Goal: Task Accomplishment & Management: Manage account settings

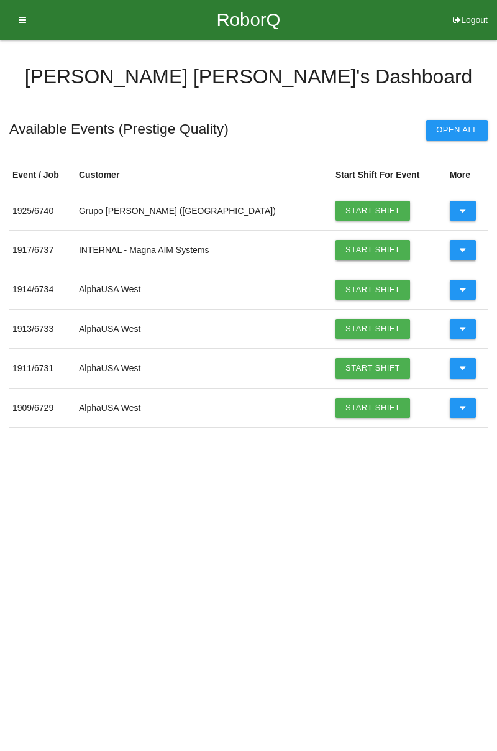
click at [346, 208] on link "Start Shift" at bounding box center [373, 211] width 75 height 20
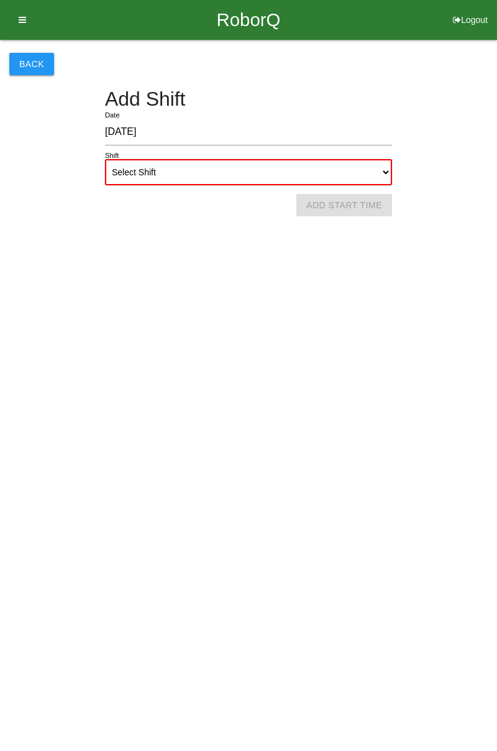
click at [239, 172] on select "Select Shift 1st Shift 2nd Shift 3rd Shift 4th Shift" at bounding box center [248, 172] width 287 height 26
select select "1"
click at [105, 159] on select "Select Shift 1st Shift 2nd Shift 3rd Shift 4th Shift" at bounding box center [248, 172] width 287 height 26
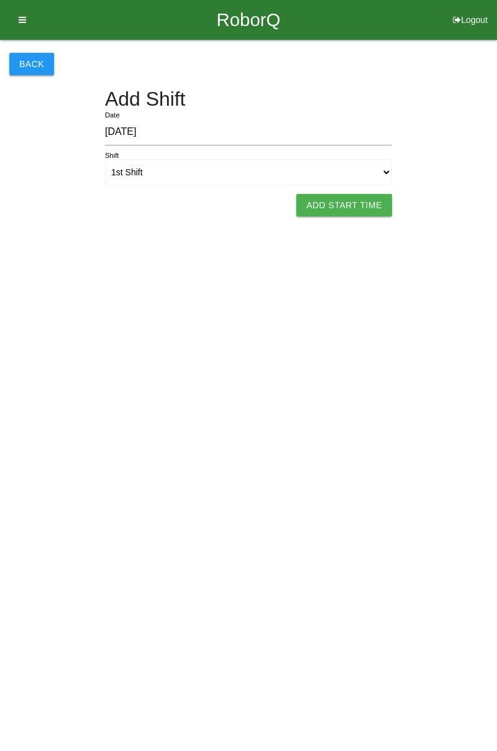
click at [354, 208] on button "Add Start Time" at bounding box center [345, 205] width 96 height 22
select select "7"
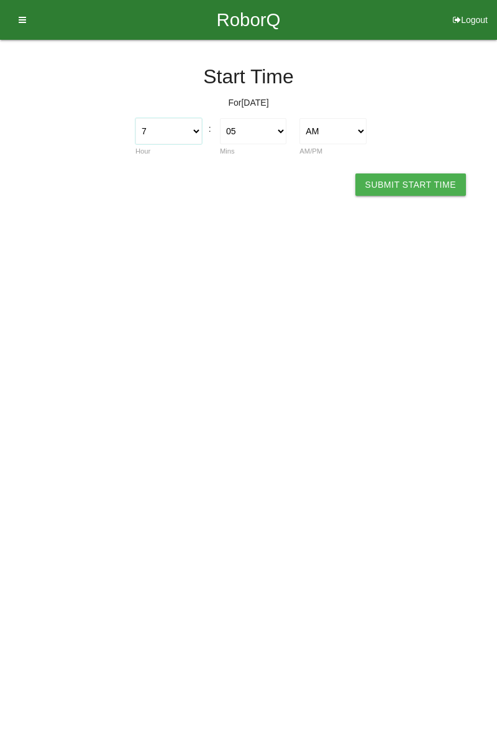
click at [193, 136] on select "1 2 3 4 5 6 7 8 9 10 11 12" at bounding box center [169, 131] width 67 height 26
click at [136, 118] on select "1 2 3 4 5 6 7 8 9 10 11 12" at bounding box center [169, 131] width 67 height 26
click at [262, 129] on select "00 01 02 03 04 05 06 07 08 09 10 11 12 13 14 15 16 17 18 19 20 21 22 23 24 25 2…" at bounding box center [253, 131] width 67 height 26
select select "0"
click at [220, 118] on select "00 01 02 03 04 05 06 07 08 09 10 11 12 13 14 15 16 17 18 19 20 21 22 23 24 25 2…" at bounding box center [253, 131] width 67 height 26
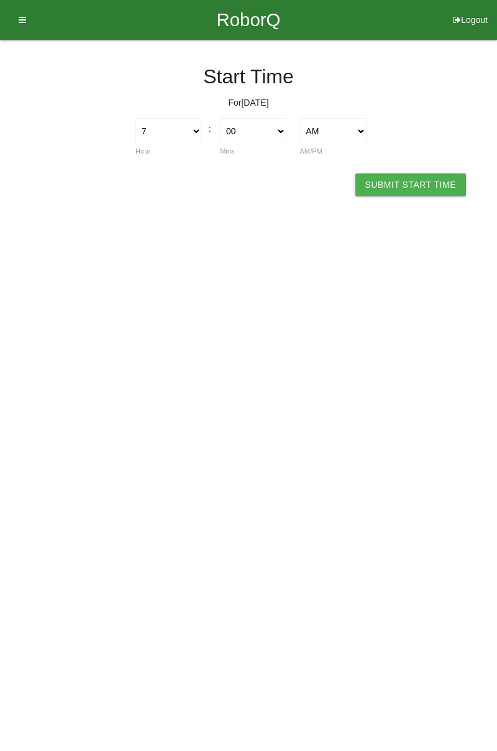
click at [421, 186] on button "Submit Start Time" at bounding box center [411, 184] width 111 height 22
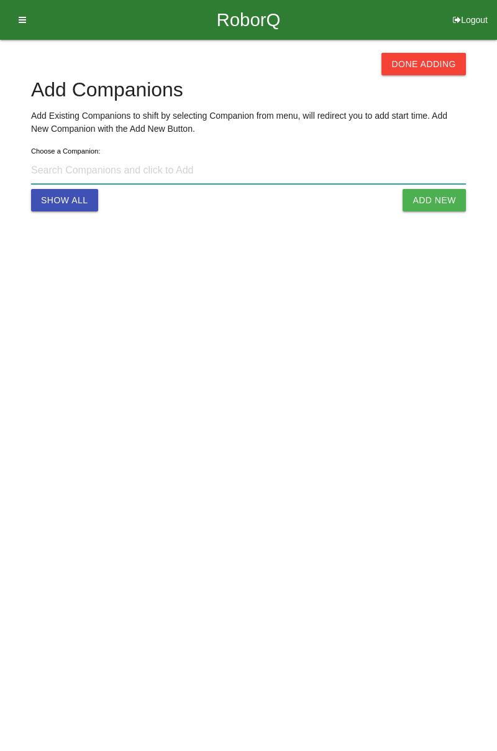
click at [198, 164] on input at bounding box center [248, 170] width 435 height 27
type input "[PERSON_NAME] s@[DOMAIN_NAME]"
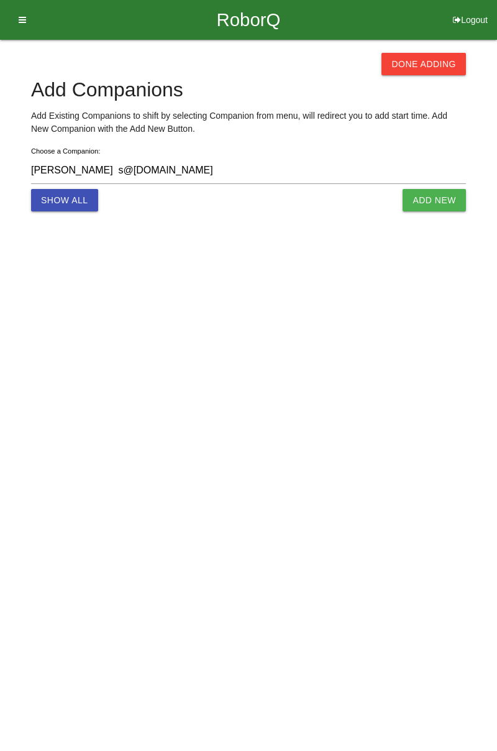
select select "7"
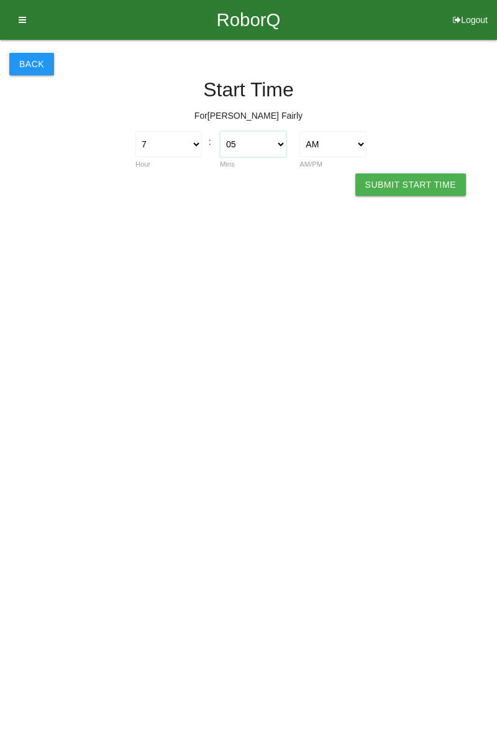
click at [261, 140] on select "00 01 02 03 04 05 06 07 08 09 10 11 12 13 14 15 16 17 18 19 20 21 22 23 24 25 2…" at bounding box center [253, 144] width 67 height 26
select select "0"
click at [220, 131] on select "00 01 02 03 04 05 06 07 08 09 10 11 12 13 14 15 16 17 18 19 20 21 22 23 24 25 2…" at bounding box center [253, 144] width 67 height 26
click at [417, 182] on button "Submit Start Time" at bounding box center [411, 184] width 111 height 22
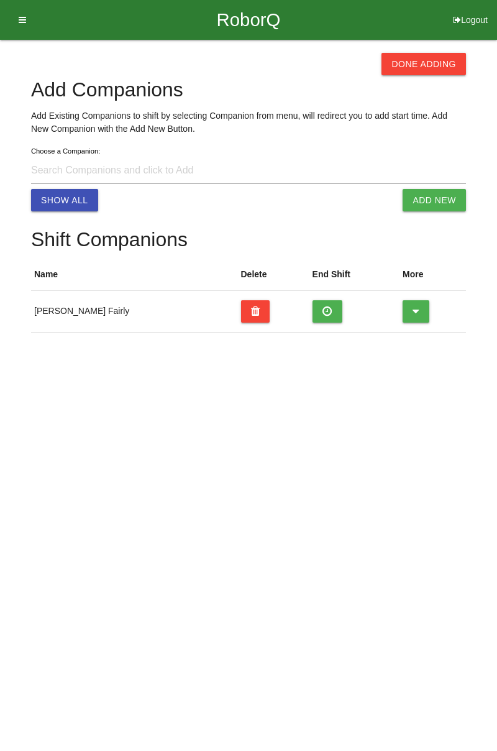
click at [430, 62] on button "Done Adding" at bounding box center [424, 64] width 85 height 22
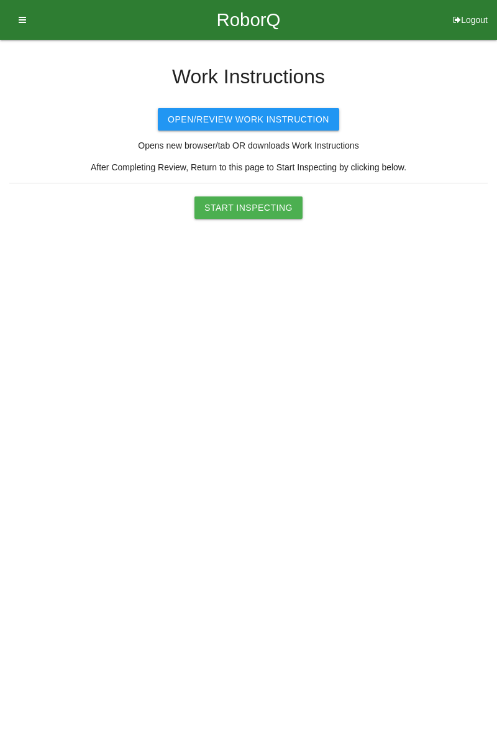
click at [246, 208] on button "Start Inspecting" at bounding box center [249, 207] width 108 height 22
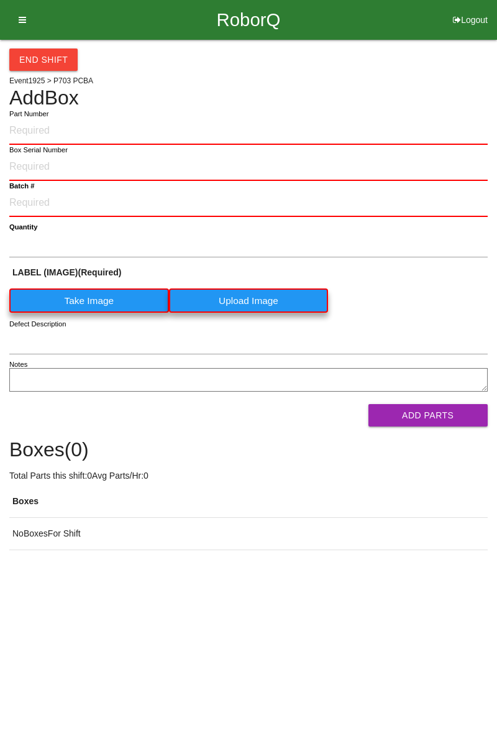
click at [471, 9] on button "Logout" at bounding box center [470, 4] width 53 height 9
select select "Worker"
